Goal: Information Seeking & Learning: Learn about a topic

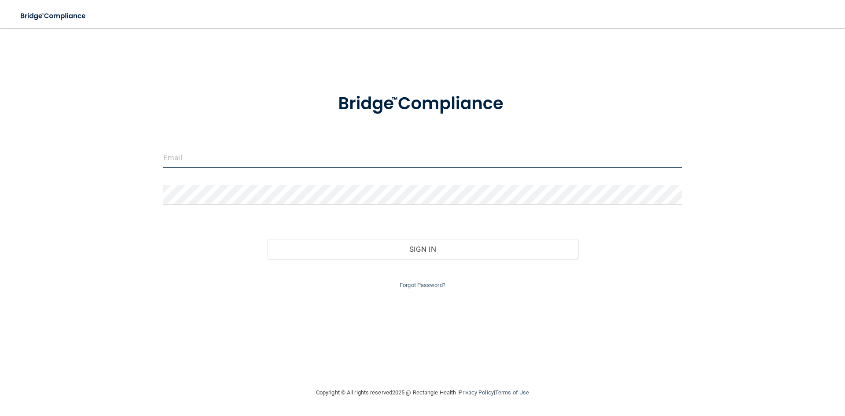
click at [365, 153] on input "email" at bounding box center [422, 158] width 518 height 20
click at [329, 161] on input "email" at bounding box center [422, 158] width 518 height 20
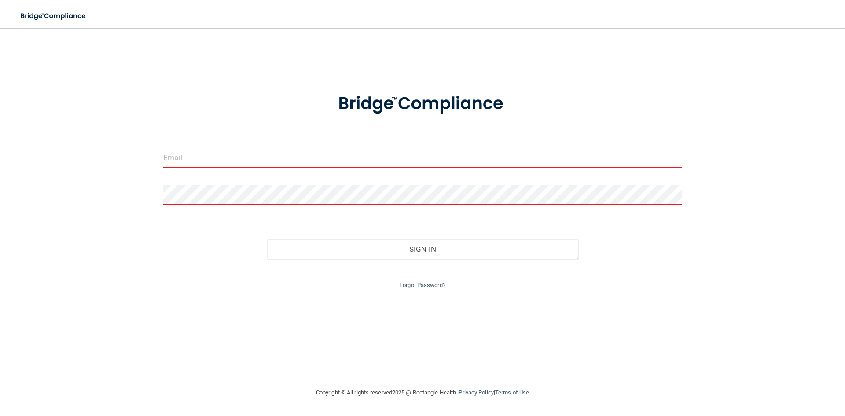
click at [473, 160] on input "email" at bounding box center [422, 158] width 518 height 20
click at [269, 151] on input "email" at bounding box center [422, 158] width 518 height 20
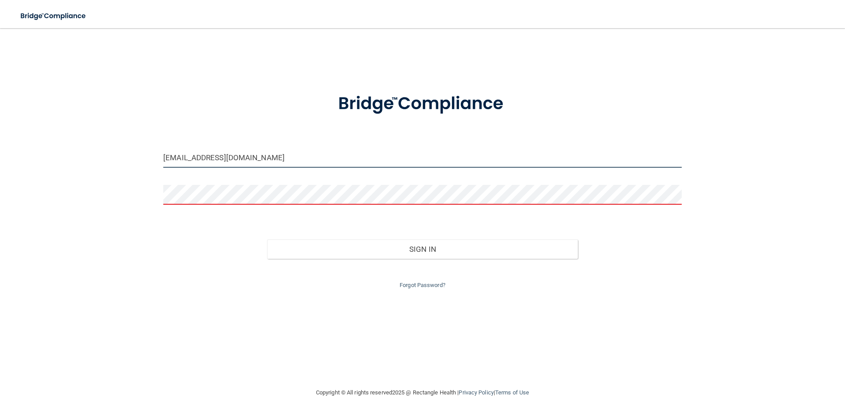
type input "[EMAIL_ADDRESS][DOMAIN_NAME]"
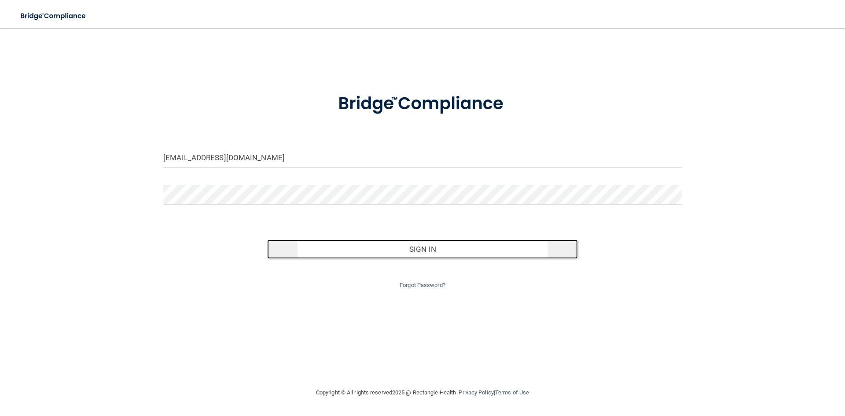
click at [348, 245] on button "Sign In" at bounding box center [422, 248] width 311 height 19
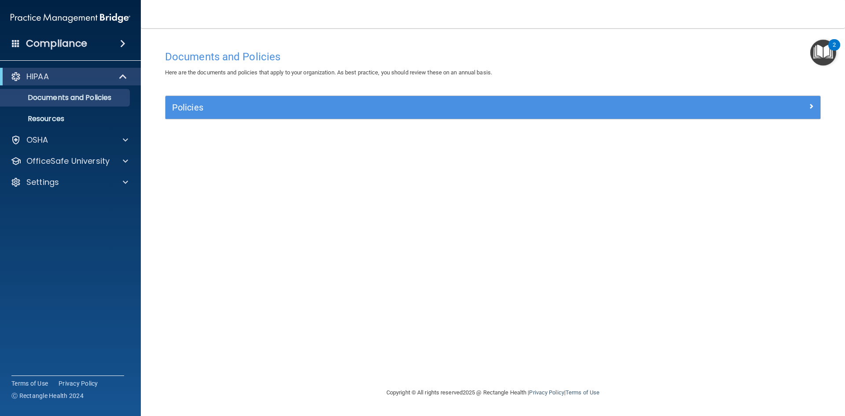
click at [394, 176] on div "Documents and Policies Here are the documents and policies that apply to your o…" at bounding box center [492, 216] width 669 height 341
click at [114, 147] on div "OSHA" at bounding box center [70, 140] width 141 height 18
click at [130, 134] on div "OSHA" at bounding box center [70, 140] width 141 height 18
click at [90, 137] on div "OSHA" at bounding box center [58, 140] width 109 height 11
click at [65, 202] on p "OfficeSafe University" at bounding box center [67, 203] width 83 height 11
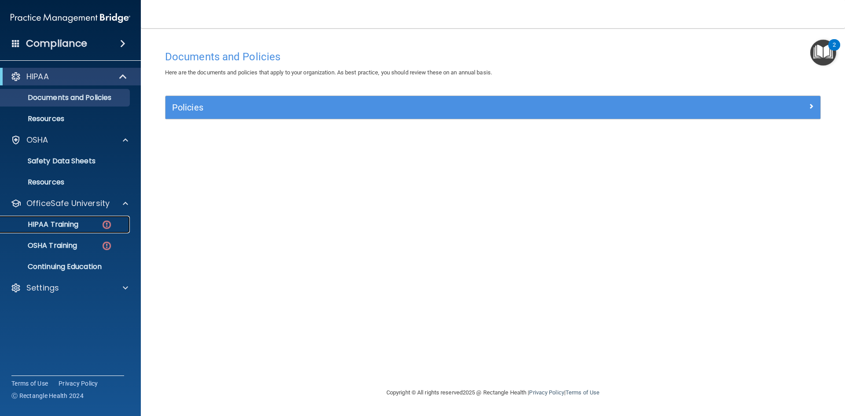
click at [68, 225] on p "HIPAA Training" at bounding box center [42, 224] width 73 height 9
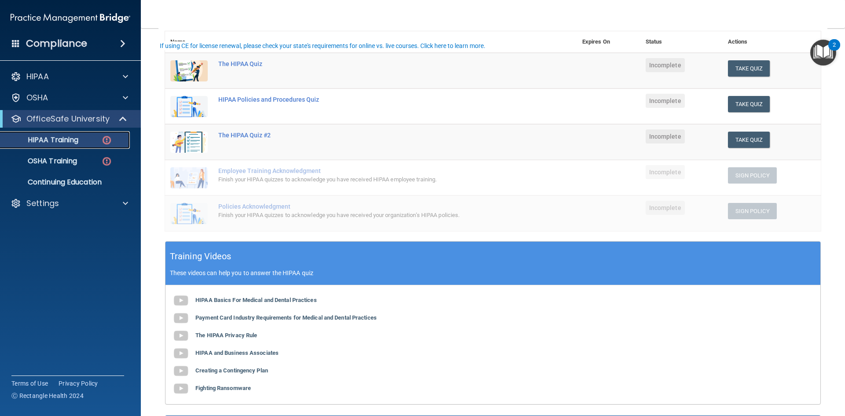
scroll to position [132, 0]
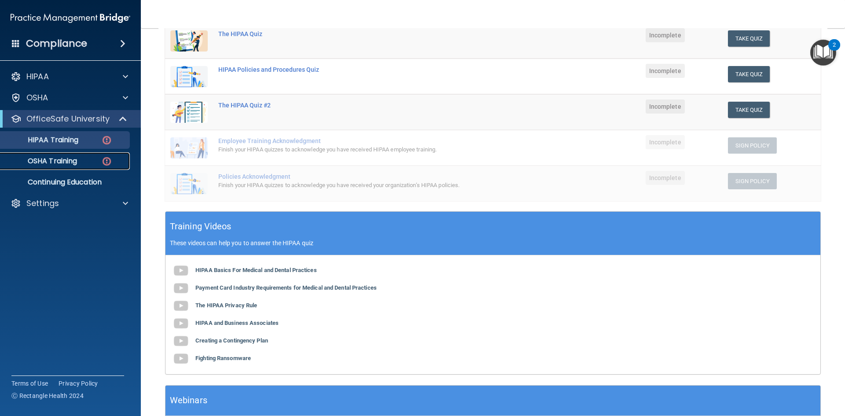
click at [105, 163] on img at bounding box center [106, 161] width 11 height 11
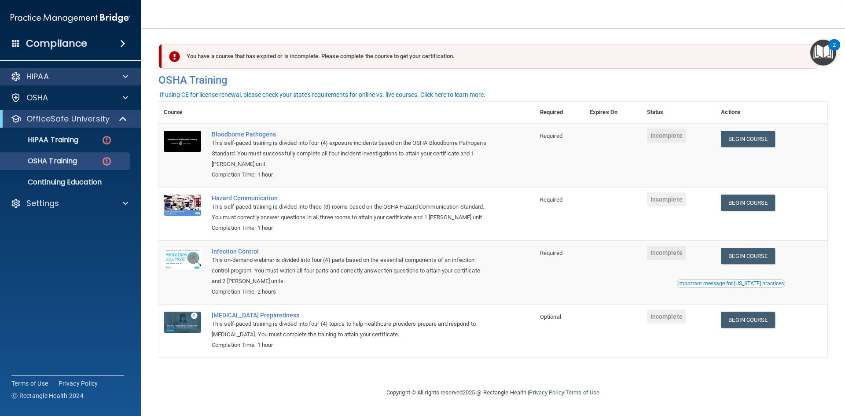
click at [51, 83] on div "HIPAA" at bounding box center [70, 77] width 141 height 18
